Goal: Task Accomplishment & Management: Use online tool/utility

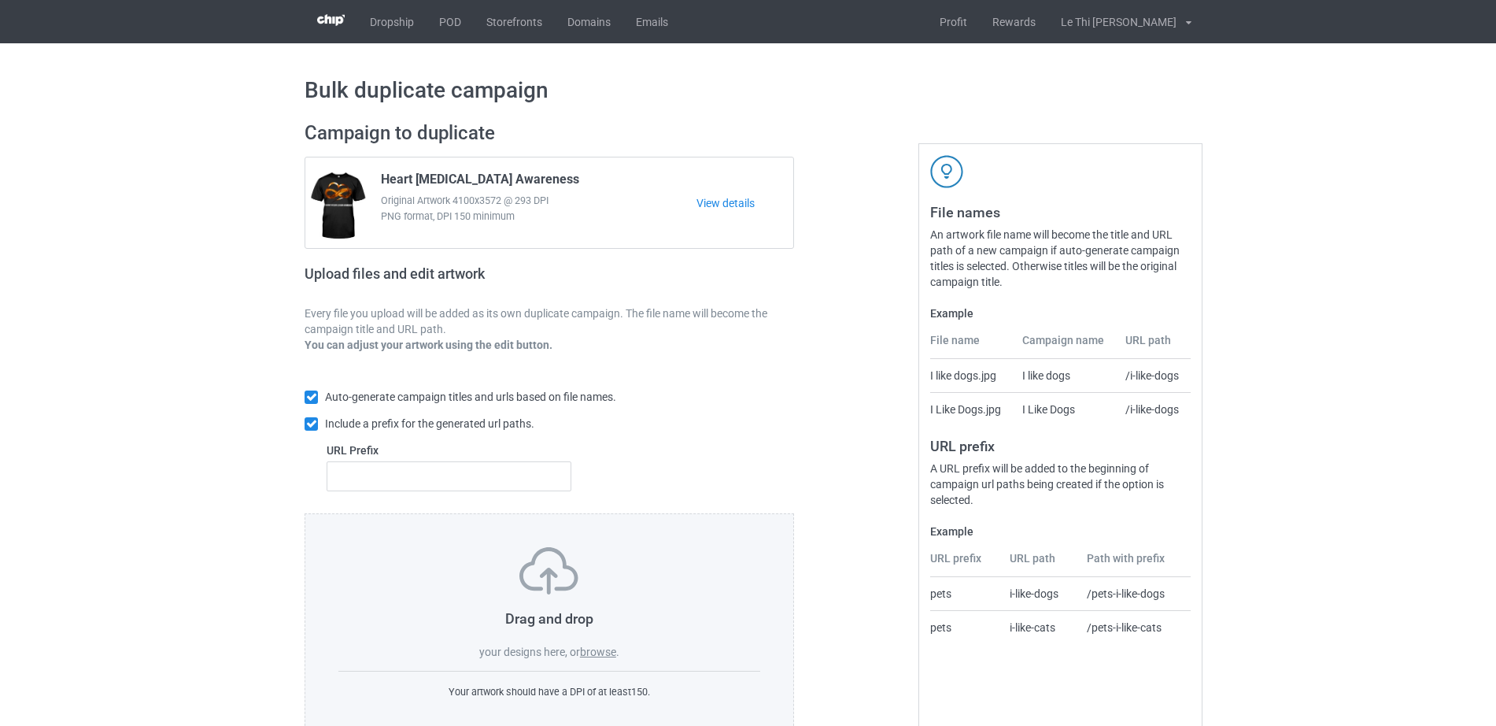
scroll to position [42, 0]
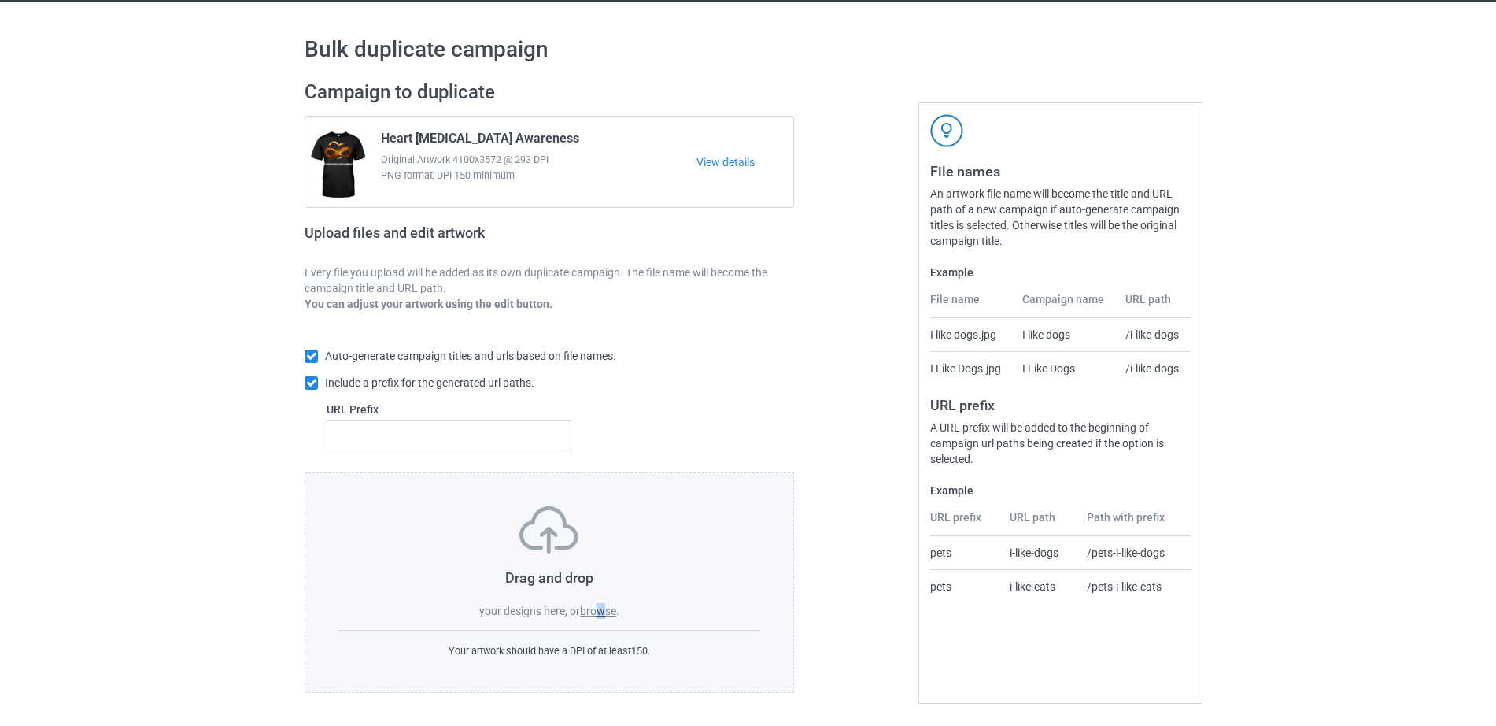
click at [601, 604] on label "browse" at bounding box center [598, 610] width 36 height 13
click at [596, 611] on label "browse" at bounding box center [598, 610] width 36 height 13
click at [0, 0] on input "browse" at bounding box center [0, 0] width 0 height 0
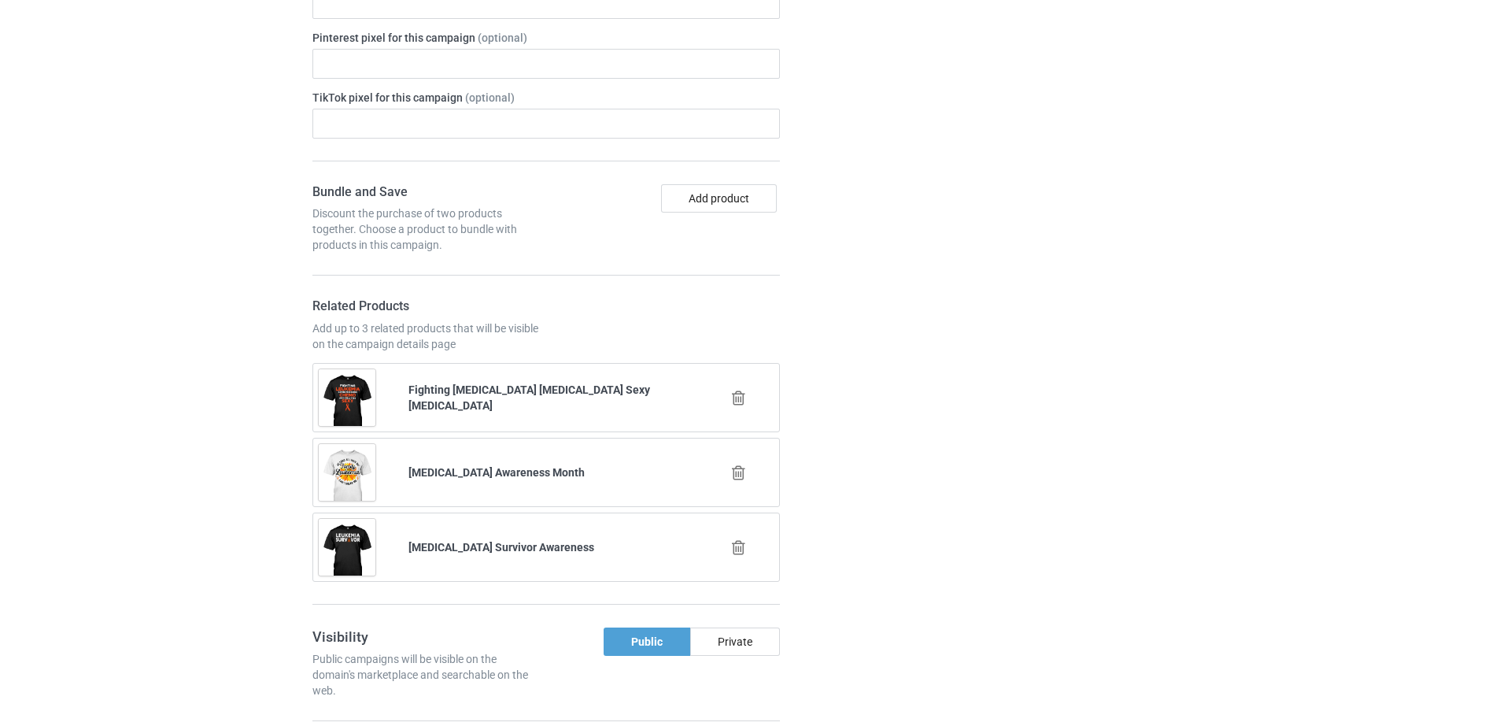
scroll to position [0, 0]
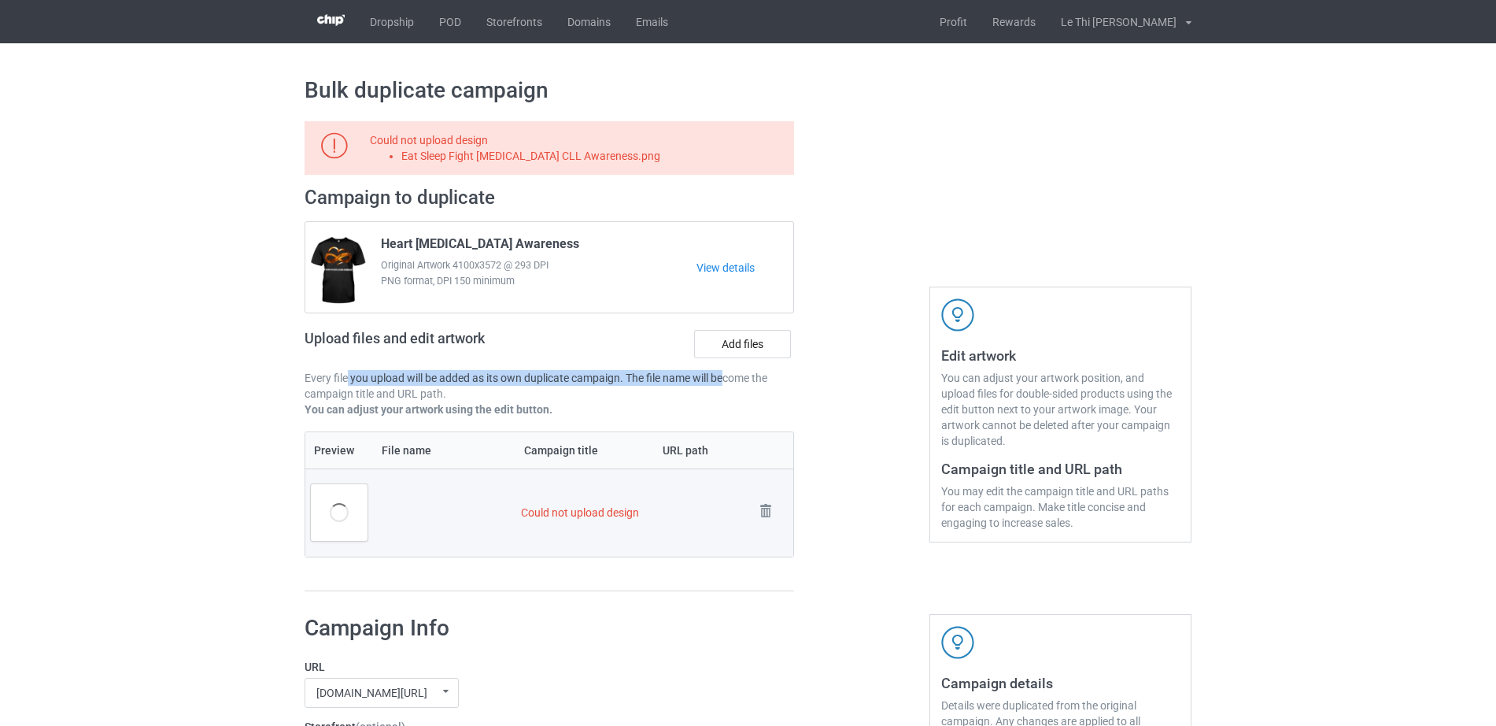
drag, startPoint x: 347, startPoint y: 379, endPoint x: 728, endPoint y: 382, distance: 380.9
click at [728, 381] on p "Every file you upload will be added as its own duplicate campaign. The file nam…" at bounding box center [549, 385] width 489 height 31
click at [371, 392] on p "Every file you upload will be added as its own duplicate campaign. The file nam…" at bounding box center [549, 385] width 489 height 31
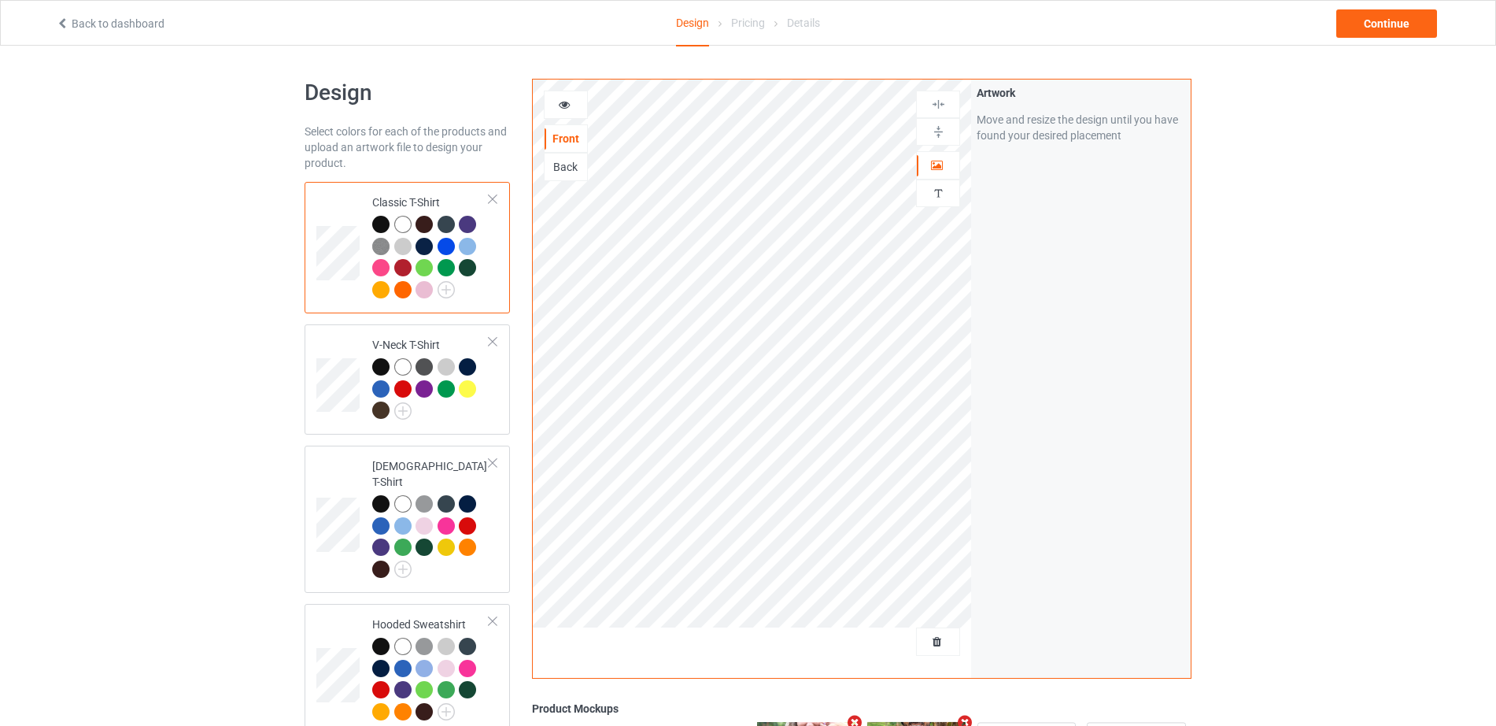
click at [66, 16] on icon at bounding box center [62, 21] width 13 height 11
